Goal: Find specific page/section: Find specific page/section

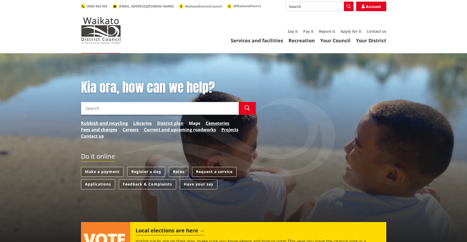
click at [196, 123] on link "Maps" at bounding box center [194, 123] width 11 height 6
click at [169, 123] on link "District plan" at bounding box center [170, 123] width 26 height 6
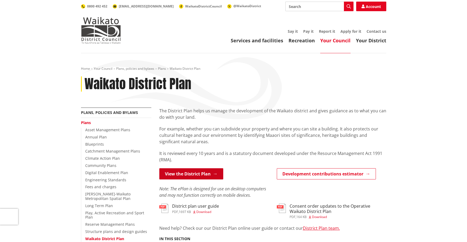
click at [184, 176] on link "View the District Plan" at bounding box center [191, 173] width 64 height 11
